Goal: Information Seeking & Learning: Find specific fact

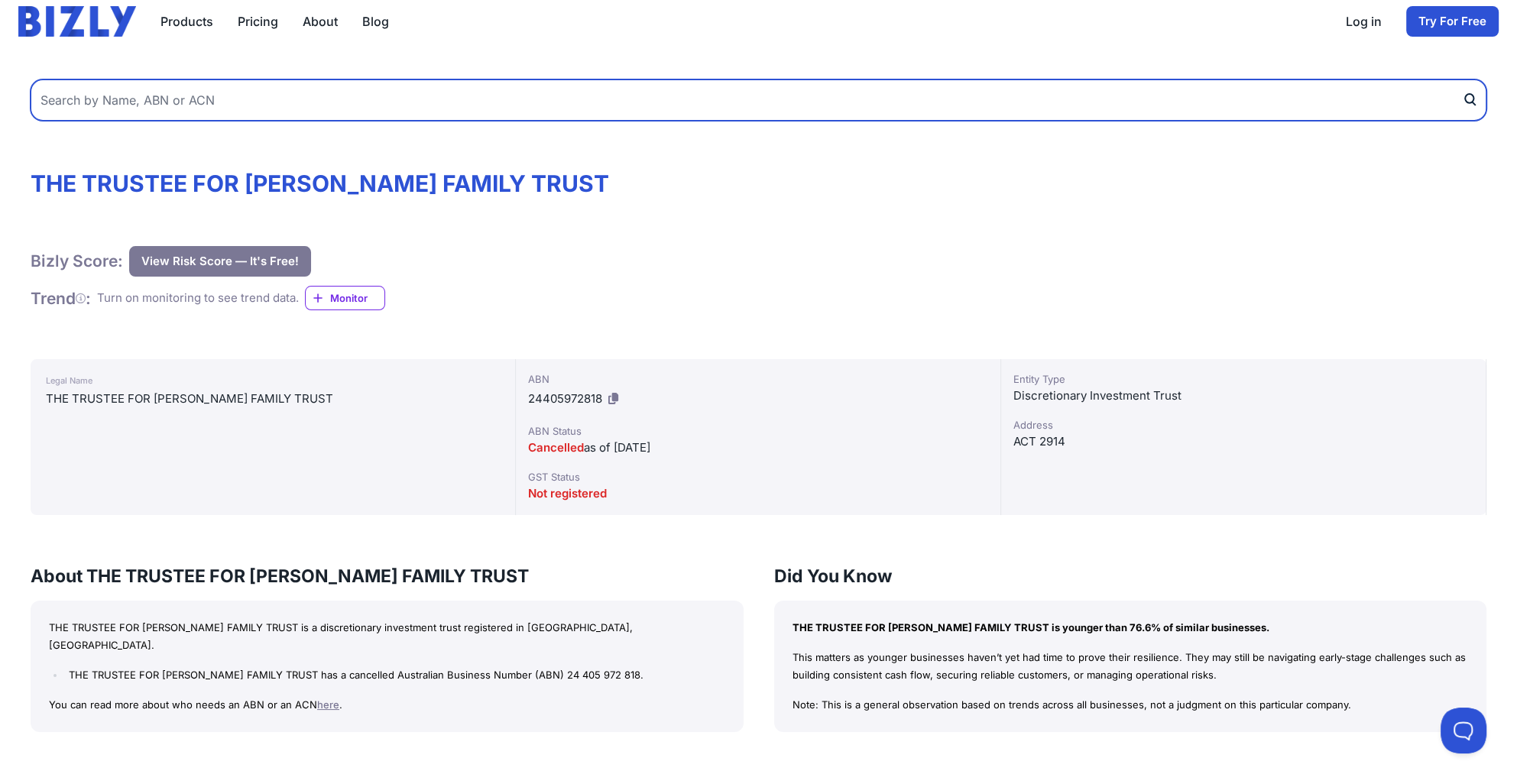
click at [116, 83] on input "text" at bounding box center [758, 100] width 1456 height 42
paste input "BBM PVT LTD"
type input "BBM PVT LTD"
click at [1462, 80] on button "submit" at bounding box center [1474, 100] width 24 height 42
